Goal: Information Seeking & Learning: Learn about a topic

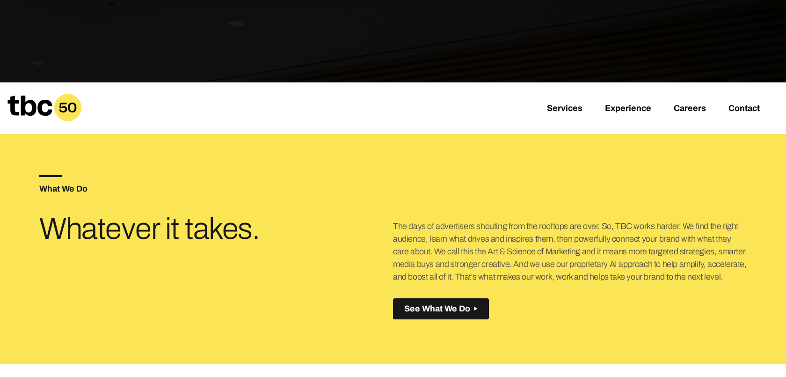
scroll to position [249, 0]
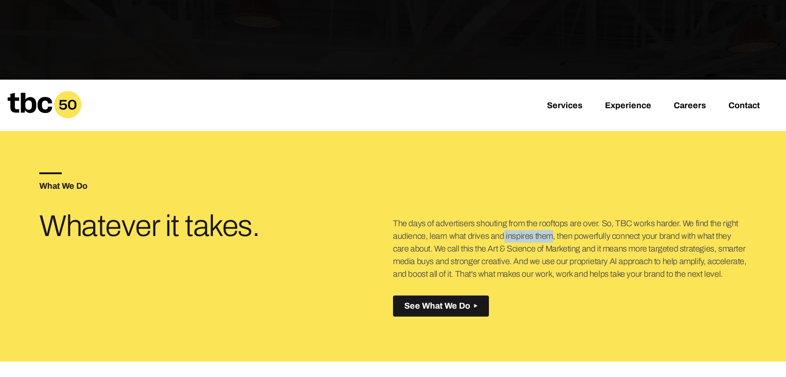
drag, startPoint x: 483, startPoint y: 231, endPoint x: 567, endPoint y: 260, distance: 89.5
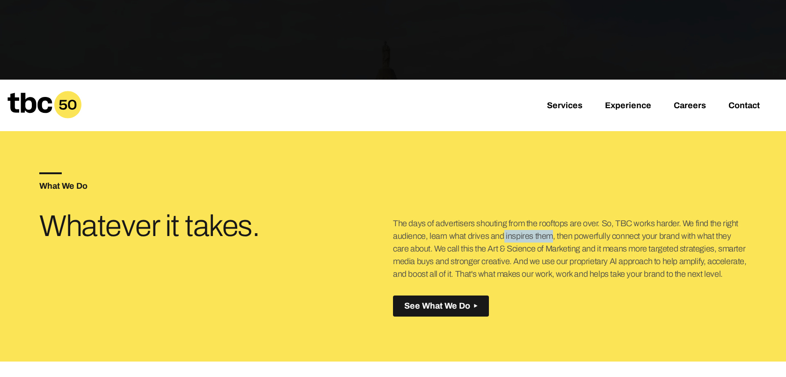
click at [565, 258] on p "The days of advertisers shouting from the rooftops are over. So, TBC works hard…" at bounding box center [570, 248] width 354 height 63
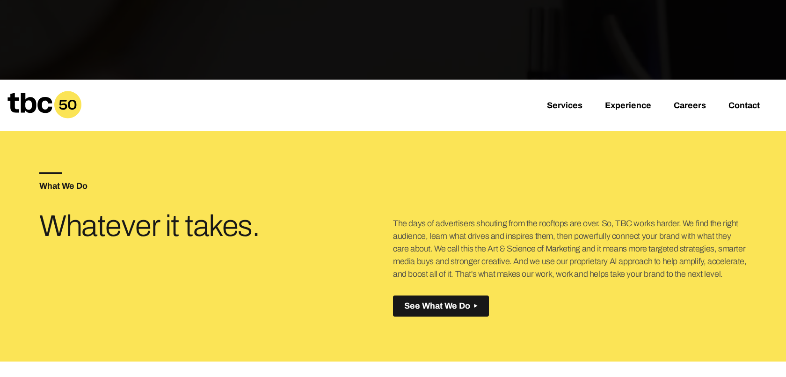
click at [599, 260] on p "The days of advertisers shouting from the rooftops are over. So, TBC works hard…" at bounding box center [570, 248] width 354 height 63
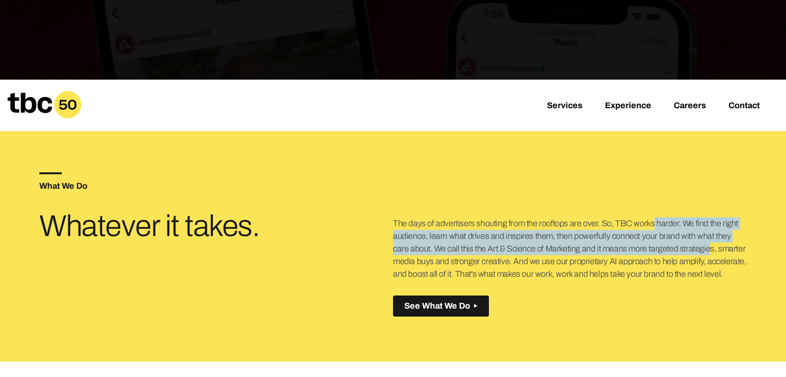
drag, startPoint x: 629, startPoint y: 227, endPoint x: 677, endPoint y: 264, distance: 60.3
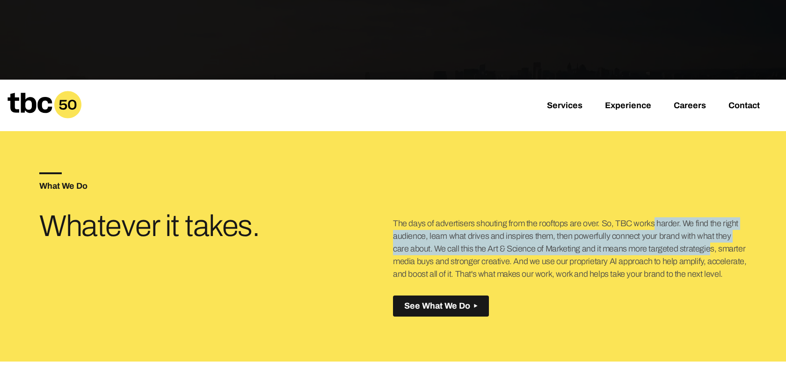
click at [677, 261] on p "The days of advertisers shouting from the rooftops are over. So, TBC works hard…" at bounding box center [570, 248] width 354 height 63
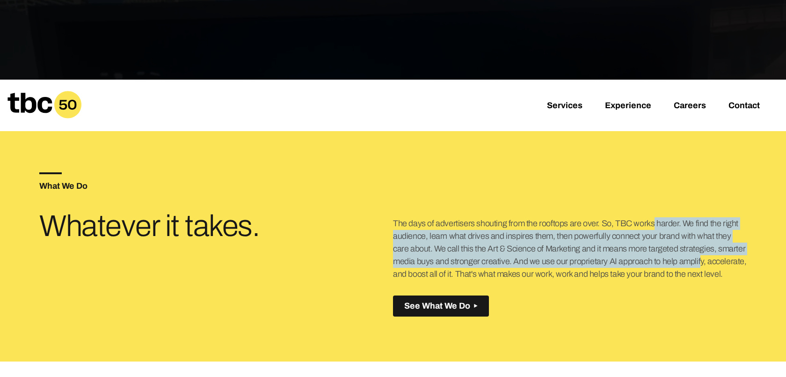
click at [677, 264] on p "The days of advertisers shouting from the rooftops are over. So, TBC works hard…" at bounding box center [570, 248] width 354 height 63
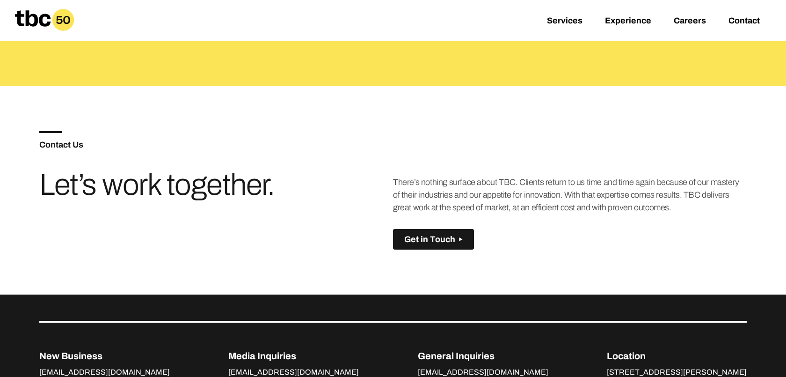
scroll to position [538, 0]
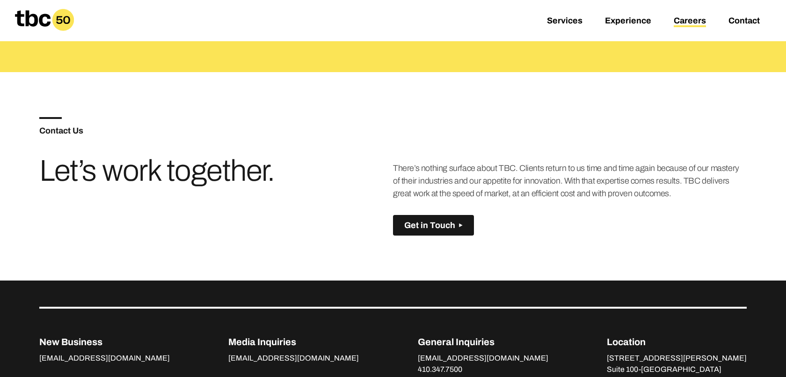
click at [692, 18] on link "Careers" at bounding box center [690, 21] width 32 height 11
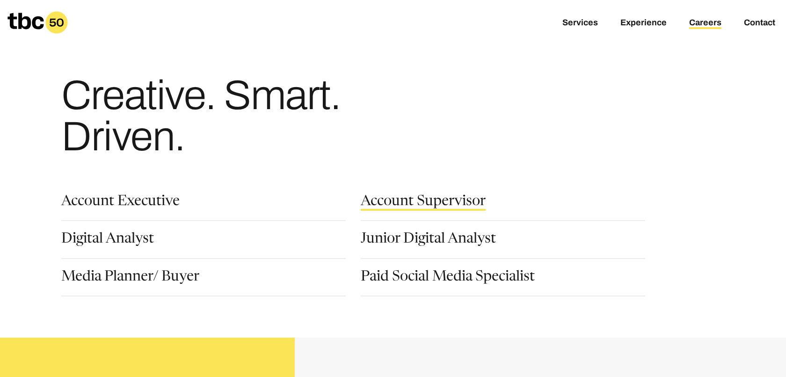
click at [418, 200] on link "Account Supervisor" at bounding box center [423, 203] width 125 height 16
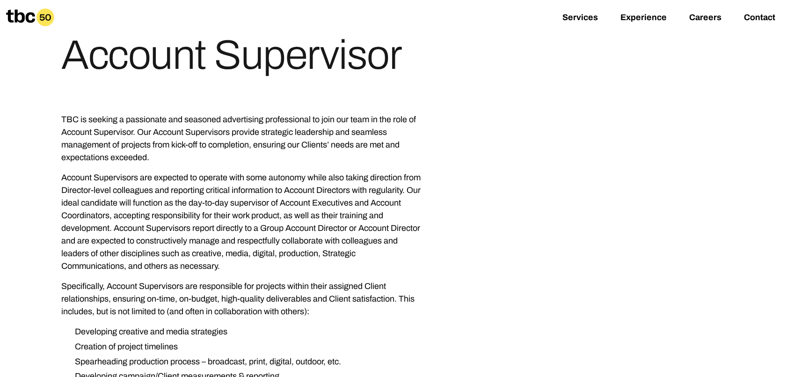
scroll to position [120, 0]
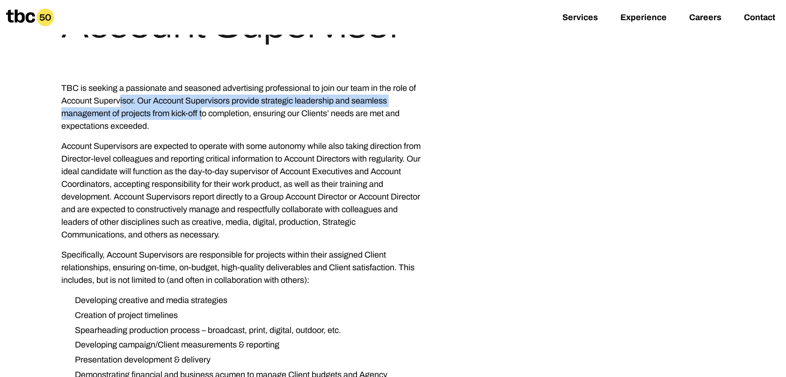
drag, startPoint x: 149, startPoint y: 103, endPoint x: 229, endPoint y: 130, distance: 84.8
click at [211, 119] on p "TBC is seeking a passionate and seasoned advertising professional to join our t…" at bounding box center [240, 107] width 359 height 51
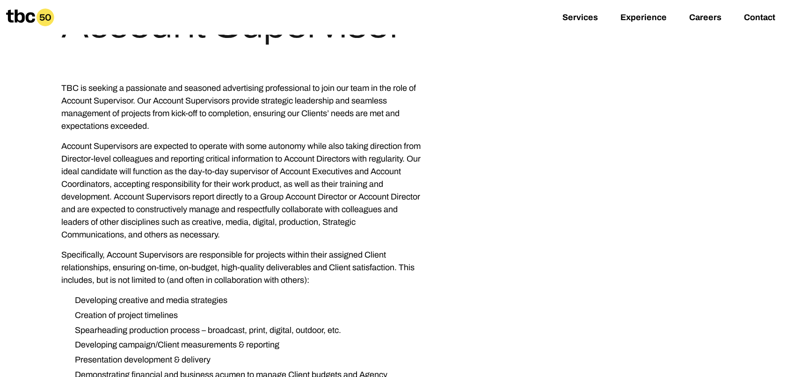
click at [230, 146] on p "Account Supervisors are expected to operate with some autonomy while also takin…" at bounding box center [240, 190] width 359 height 101
drag, startPoint x: 194, startPoint y: 143, endPoint x: 296, endPoint y: 171, distance: 106.2
click at [283, 164] on p "Account Supervisors are expected to operate with some autonomy while also takin…" at bounding box center [240, 190] width 359 height 101
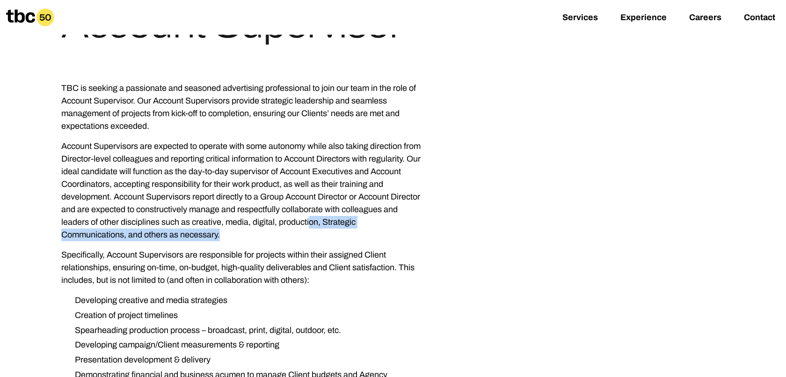
drag, startPoint x: 326, startPoint y: 219, endPoint x: 326, endPoint y: 228, distance: 8.9
click at [326, 228] on p "Account Supervisors are expected to operate with some autonomy while also takin…" at bounding box center [240, 190] width 359 height 101
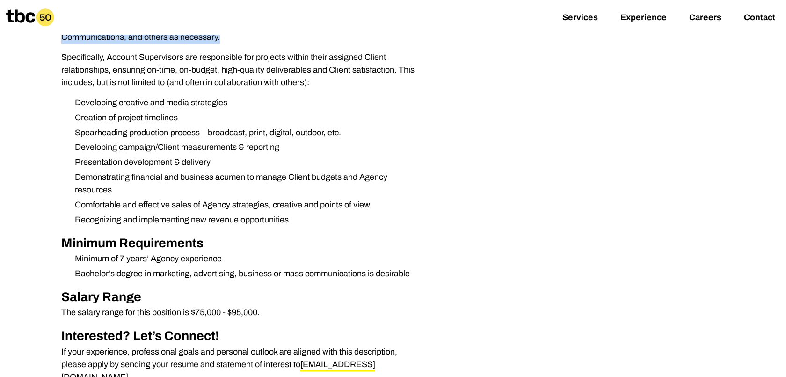
scroll to position [351, 0]
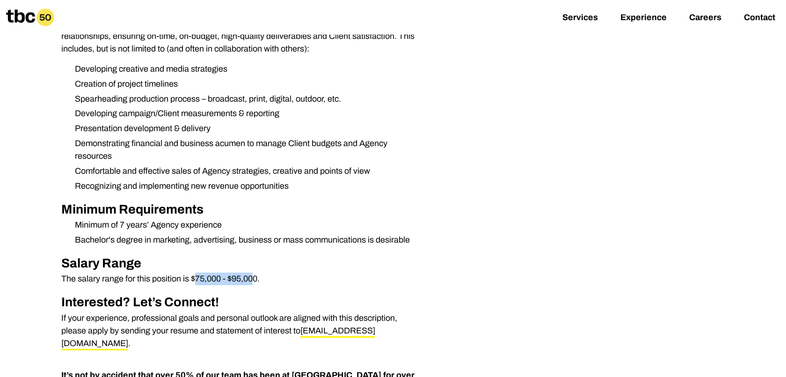
drag, startPoint x: 193, startPoint y: 279, endPoint x: 254, endPoint y: 279, distance: 60.8
click at [254, 280] on p "The salary range for this position is $75,000 - $95,000." at bounding box center [240, 278] width 359 height 13
click at [354, 252] on div "TBC is seeking a passionate and seasoned advertising professional to join our t…" at bounding box center [240, 100] width 359 height 499
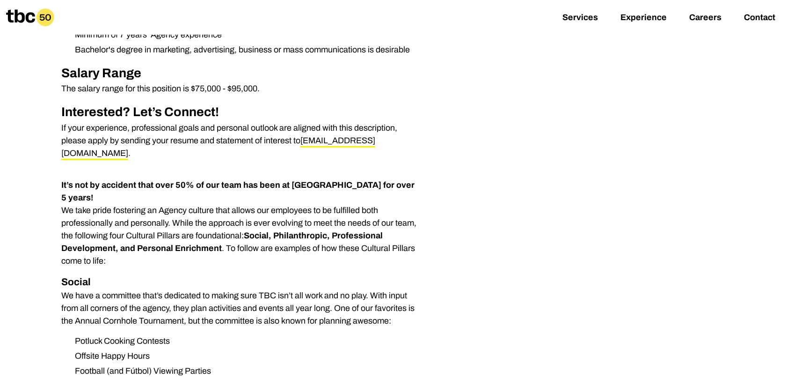
scroll to position [542, 0]
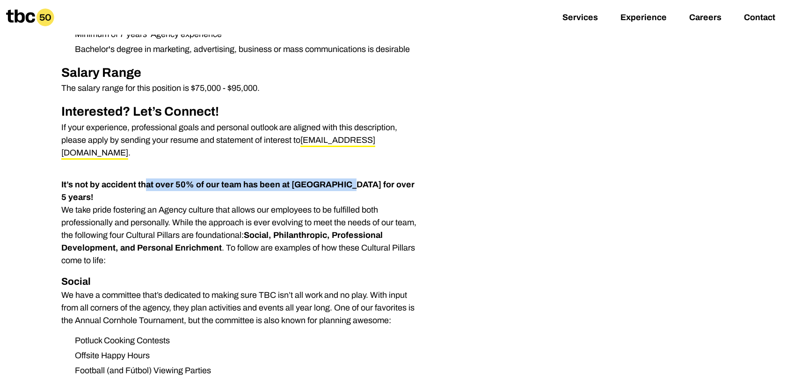
drag, startPoint x: 146, startPoint y: 170, endPoint x: 336, endPoint y: 170, distance: 190.4
click at [336, 180] on strong "It’s not by accident that over 50% of our team has been at [GEOGRAPHIC_DATA] fo…" at bounding box center [237, 191] width 353 height 22
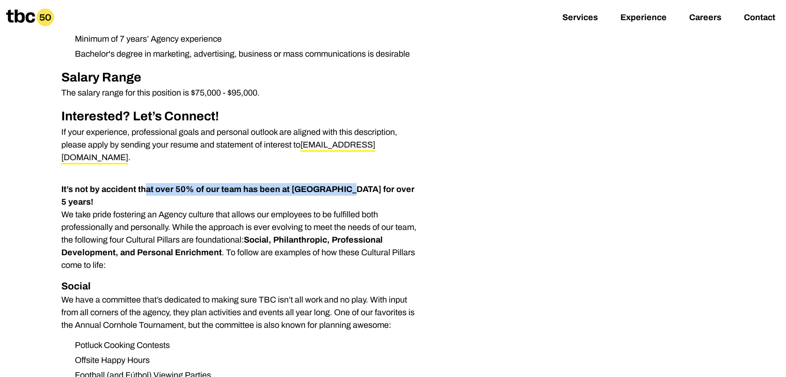
scroll to position [537, 0]
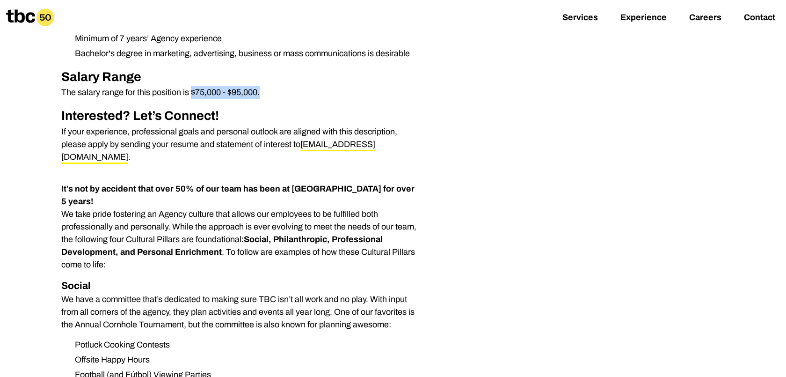
drag, startPoint x: 192, startPoint y: 92, endPoint x: 278, endPoint y: 88, distance: 86.1
click at [278, 88] on p "The salary range for this position is $75,000 - $95,000." at bounding box center [240, 92] width 359 height 13
click at [255, 93] on p "The salary range for this position is $75,000 - $95,000." at bounding box center [240, 92] width 359 height 13
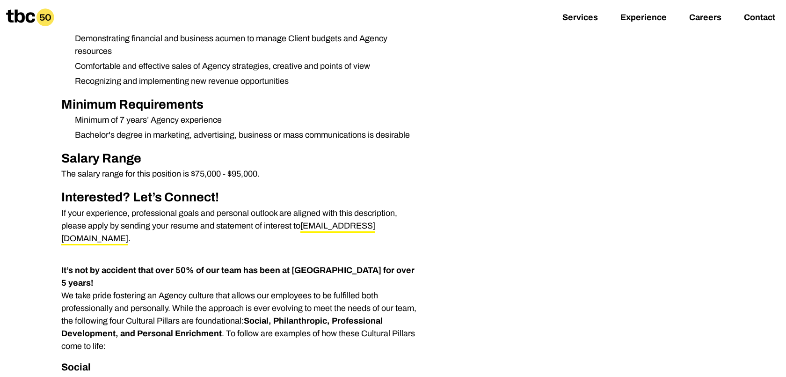
scroll to position [442, 0]
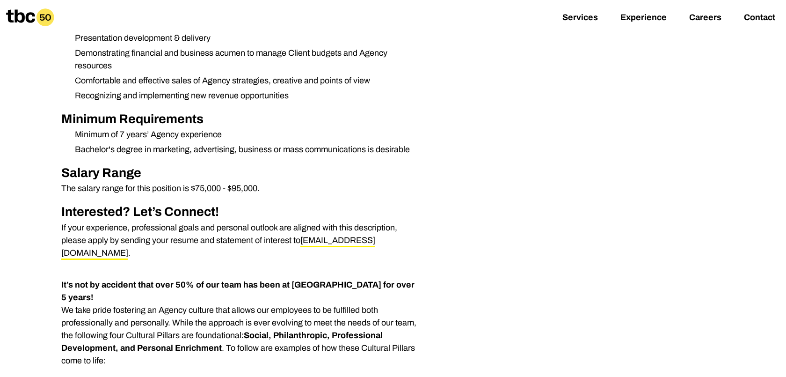
drag, startPoint x: 204, startPoint y: 181, endPoint x: 281, endPoint y: 181, distance: 76.7
click at [281, 181] on h2 "Salary Range" at bounding box center [240, 172] width 359 height 19
click at [274, 197] on div "TBC is seeking a passionate and seasoned advertising professional to join our t…" at bounding box center [240, 10] width 359 height 499
drag, startPoint x: 120, startPoint y: 132, endPoint x: 211, endPoint y: 135, distance: 91.2
click at [192, 132] on li "Minimum of 7 years’ Agency experience" at bounding box center [243, 134] width 353 height 13
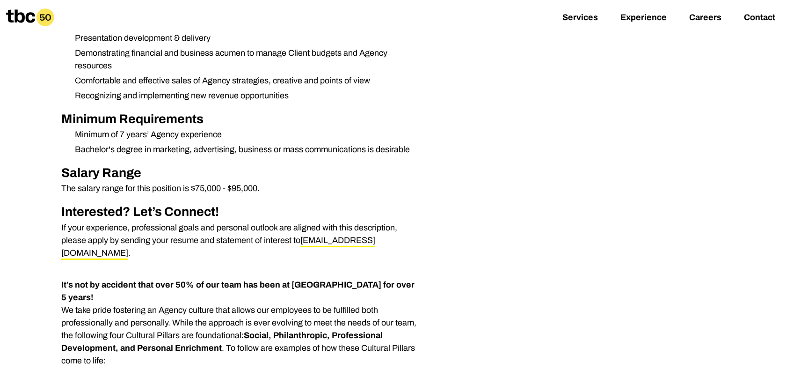
click at [262, 182] on p "The salary range for this position is $75,000 - $95,000." at bounding box center [240, 188] width 359 height 13
drag, startPoint x: 198, startPoint y: 188, endPoint x: 280, endPoint y: 188, distance: 81.9
click at [280, 188] on p "The salary range for this position is $75,000 - $95,000." at bounding box center [240, 188] width 359 height 13
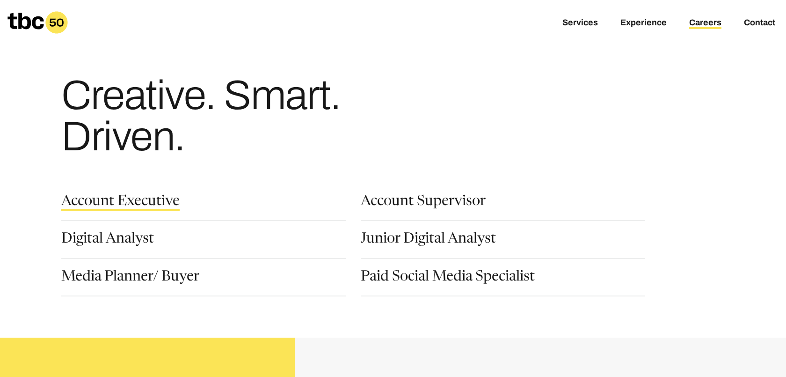
click at [135, 199] on link "Account Executive" at bounding box center [120, 203] width 118 height 16
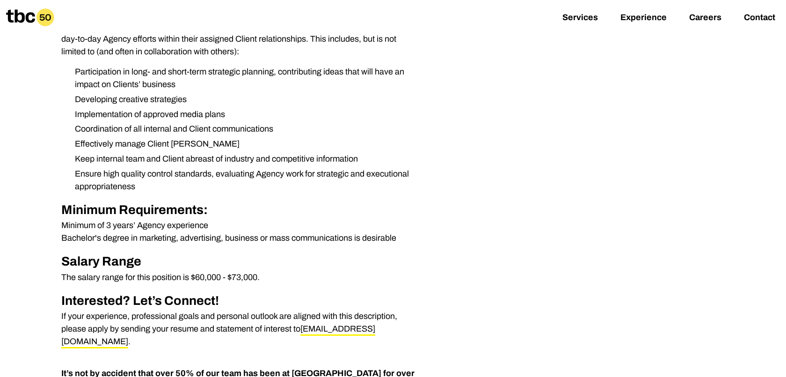
scroll to position [313, 0]
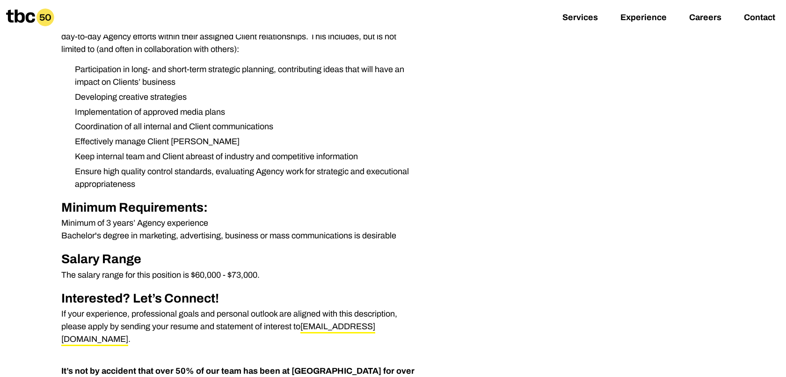
drag, startPoint x: 194, startPoint y: 274, endPoint x: 283, endPoint y: 275, distance: 88.4
click at [283, 275] on p "The salary range for this position is $60,000 - $73,000." at bounding box center [240, 274] width 359 height 13
click at [285, 275] on p "The salary range for this position is $60,000 - $73,000." at bounding box center [240, 274] width 359 height 13
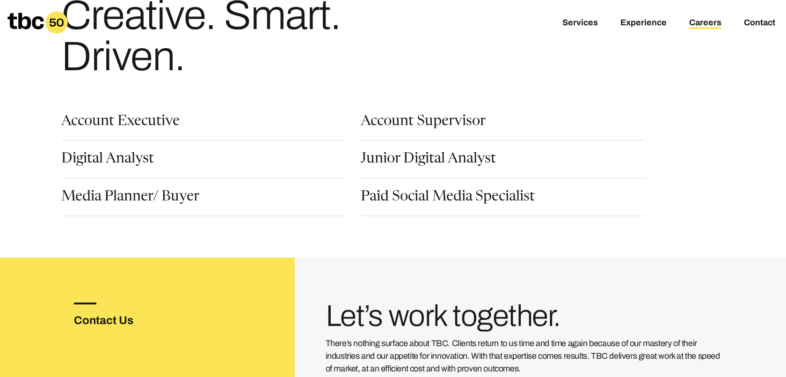
scroll to position [108, 0]
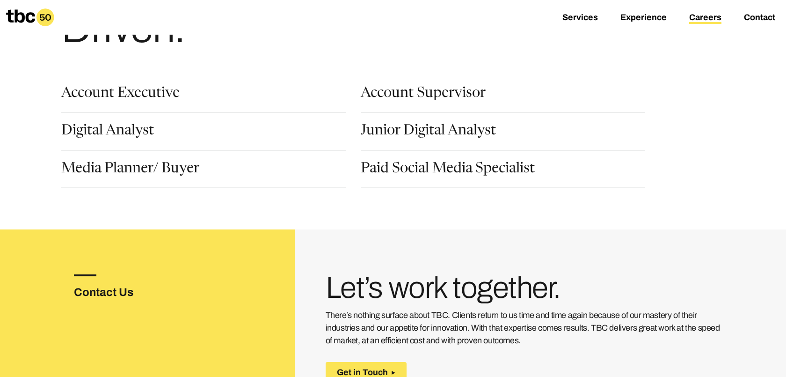
drag, startPoint x: 372, startPoint y: 283, endPoint x: 522, endPoint y: 283, distance: 149.7
click at [522, 283] on h3 "Let’s work together." at bounding box center [525, 287] width 399 height 27
